Goal: Find specific page/section: Find specific page/section

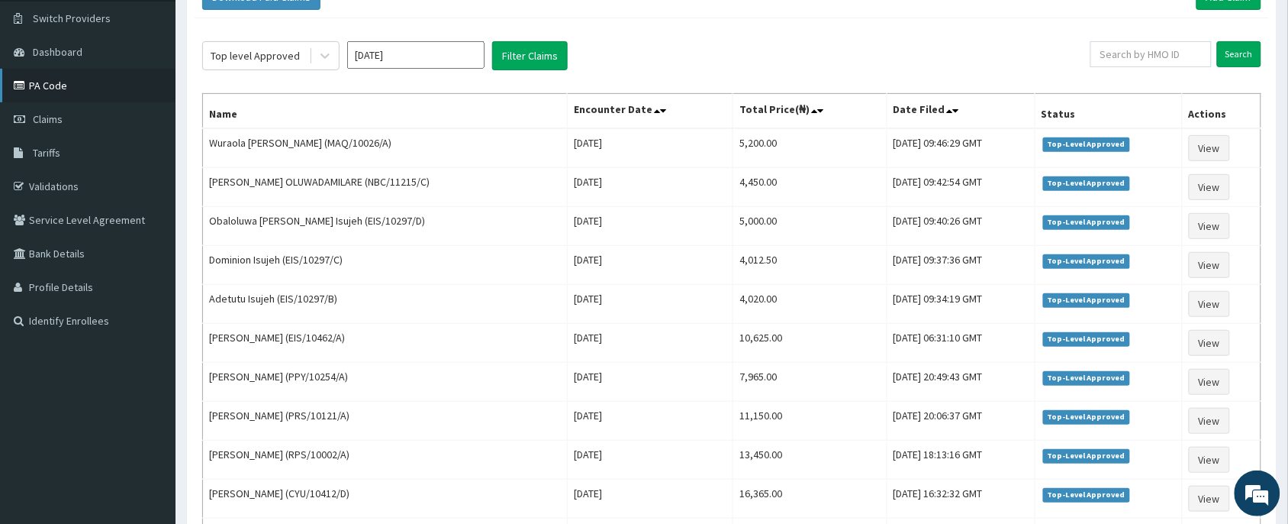
click at [52, 90] on link "PA Code" at bounding box center [88, 86] width 176 height 34
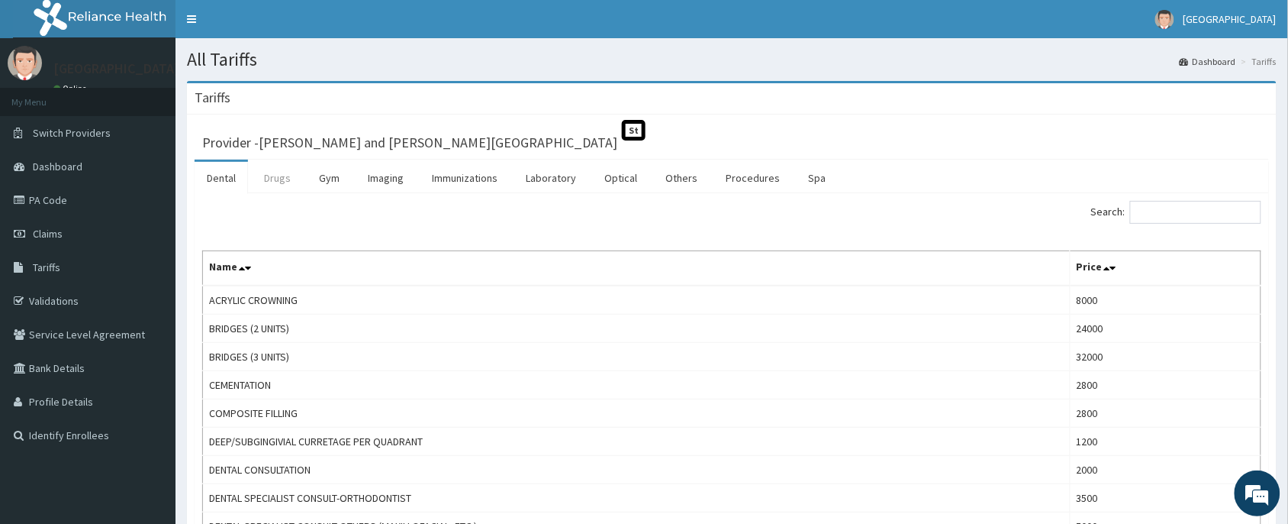
click at [287, 181] on link "Drugs" at bounding box center [277, 178] width 51 height 32
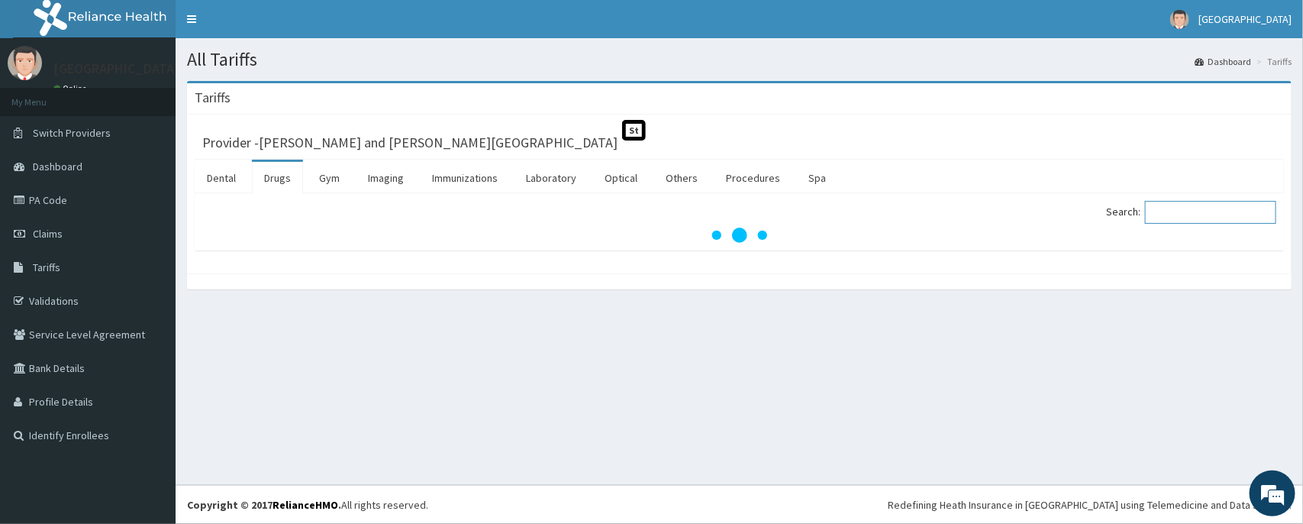
click at [1213, 223] on input "Search:" at bounding box center [1210, 212] width 131 height 23
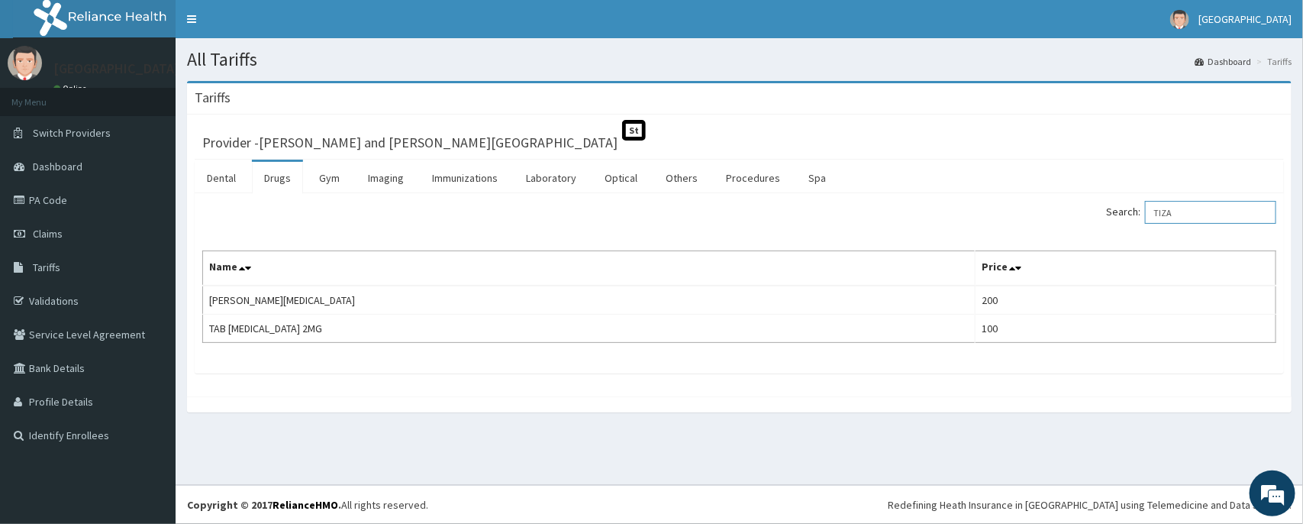
type input "TIZA"
